Goal: Find specific page/section: Find specific page/section

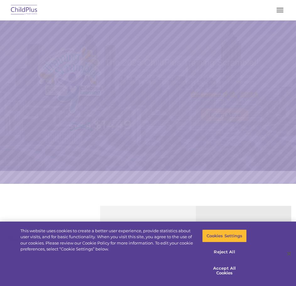
select select "MEDIUM"
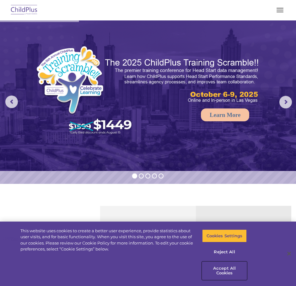
click at [229, 266] on button "Accept All Cookies" at bounding box center [224, 271] width 44 height 18
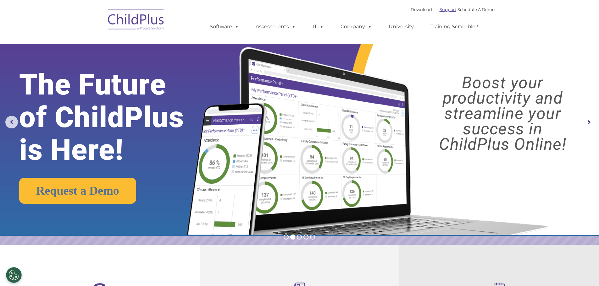
click at [296, 10] on link "Support" at bounding box center [447, 9] width 17 height 5
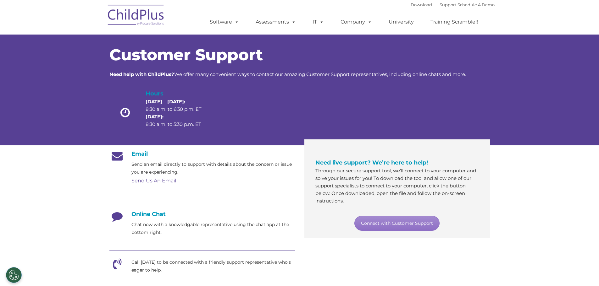
click at [151, 214] on h4 "Online Chat" at bounding box center [201, 214] width 185 height 7
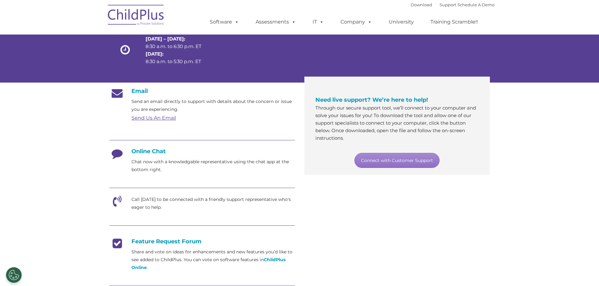
scroll to position [94, 0]
